Goal: Book appointment/travel/reservation

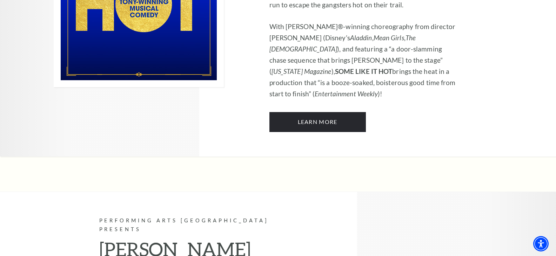
scroll to position [3613, 0]
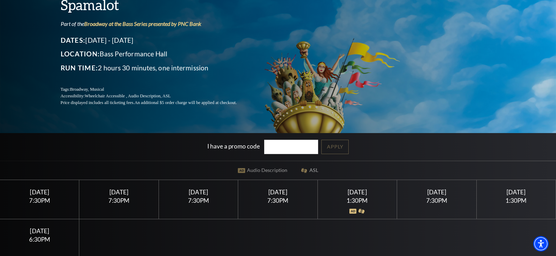
scroll to position [140, 0]
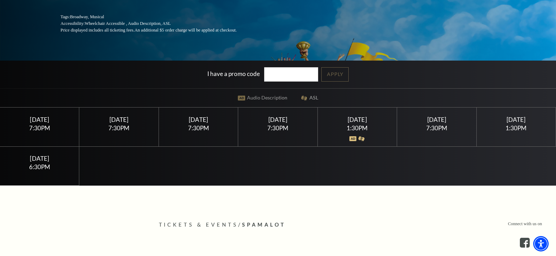
click at [440, 124] on div "[DATE] 7:30PM" at bounding box center [436, 127] width 79 height 39
click at [440, 126] on div "7:30PM" at bounding box center [436, 128] width 62 height 6
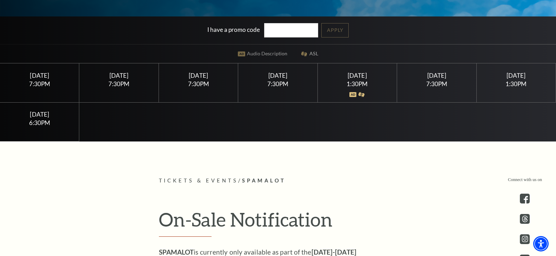
scroll to position [70, 0]
